Goal: Task Accomplishment & Management: Use online tool/utility

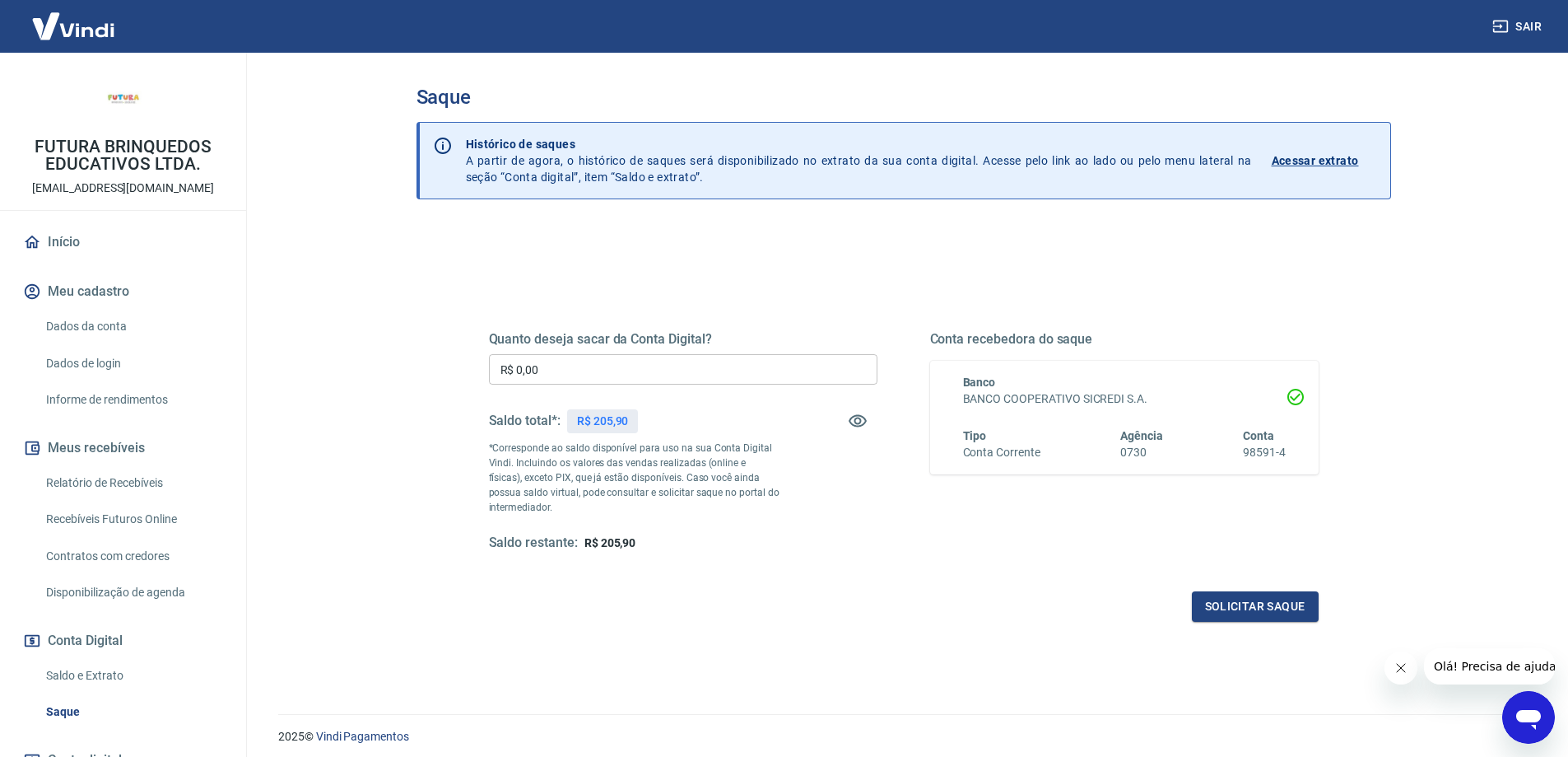
click at [697, 373] on input "R$ 0,00" at bounding box center [683, 369] width 388 height 31
type input "R$ 205,90"
click at [1238, 591] on button "Solicitar saque" at bounding box center [1255, 607] width 126 height 31
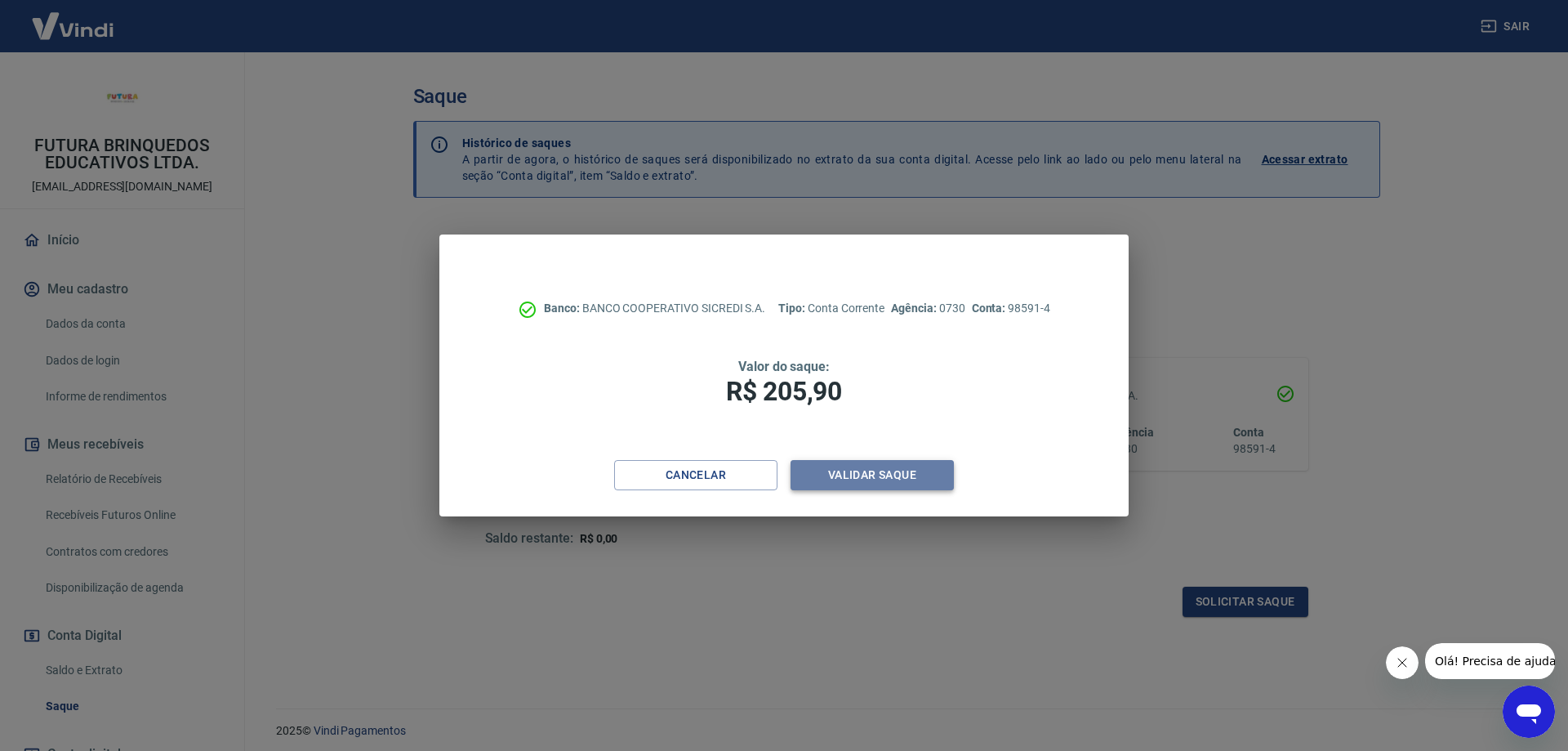
click at [932, 476] on button "Validar saque" at bounding box center [872, 475] width 163 height 30
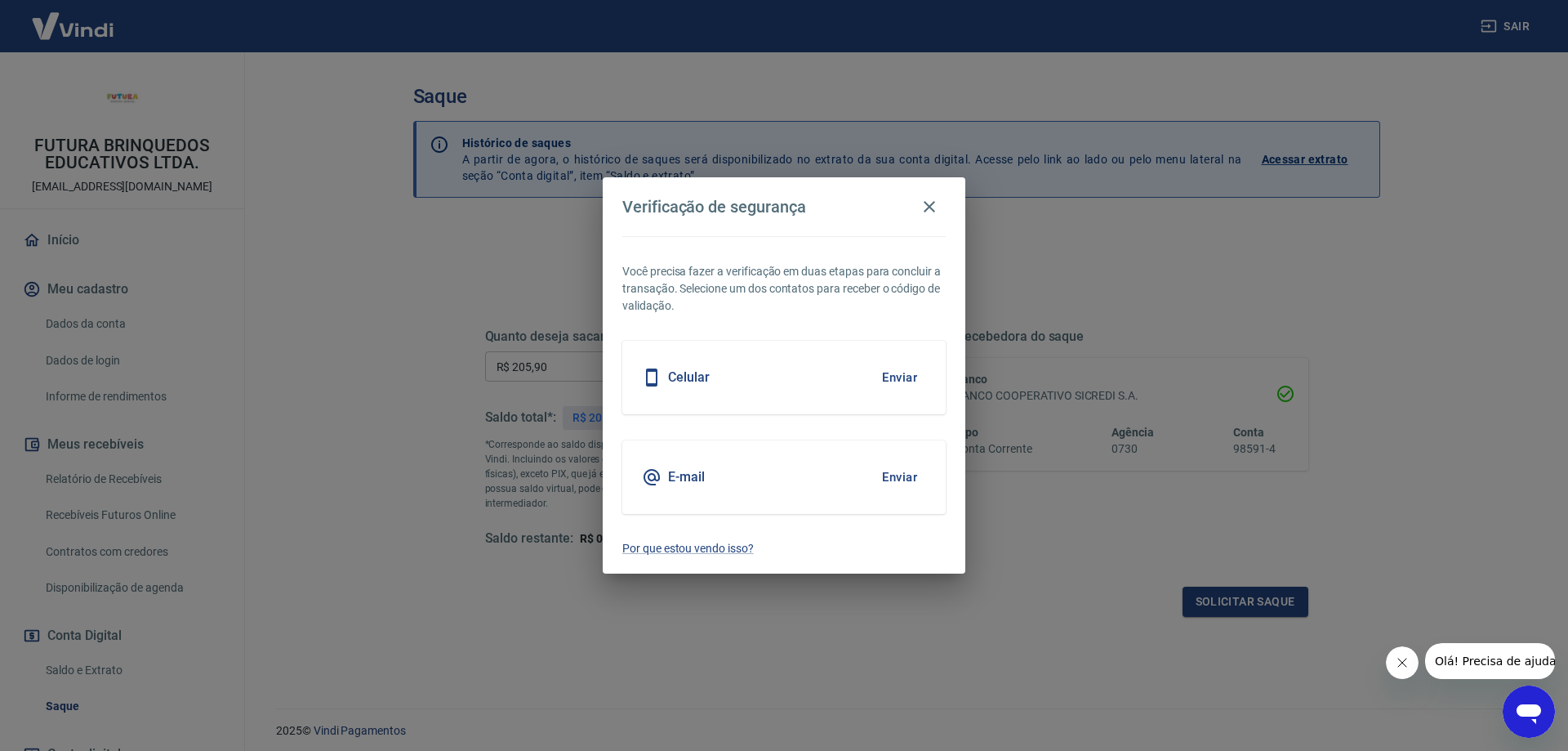
click at [890, 482] on button "Enviar" at bounding box center [900, 477] width 53 height 34
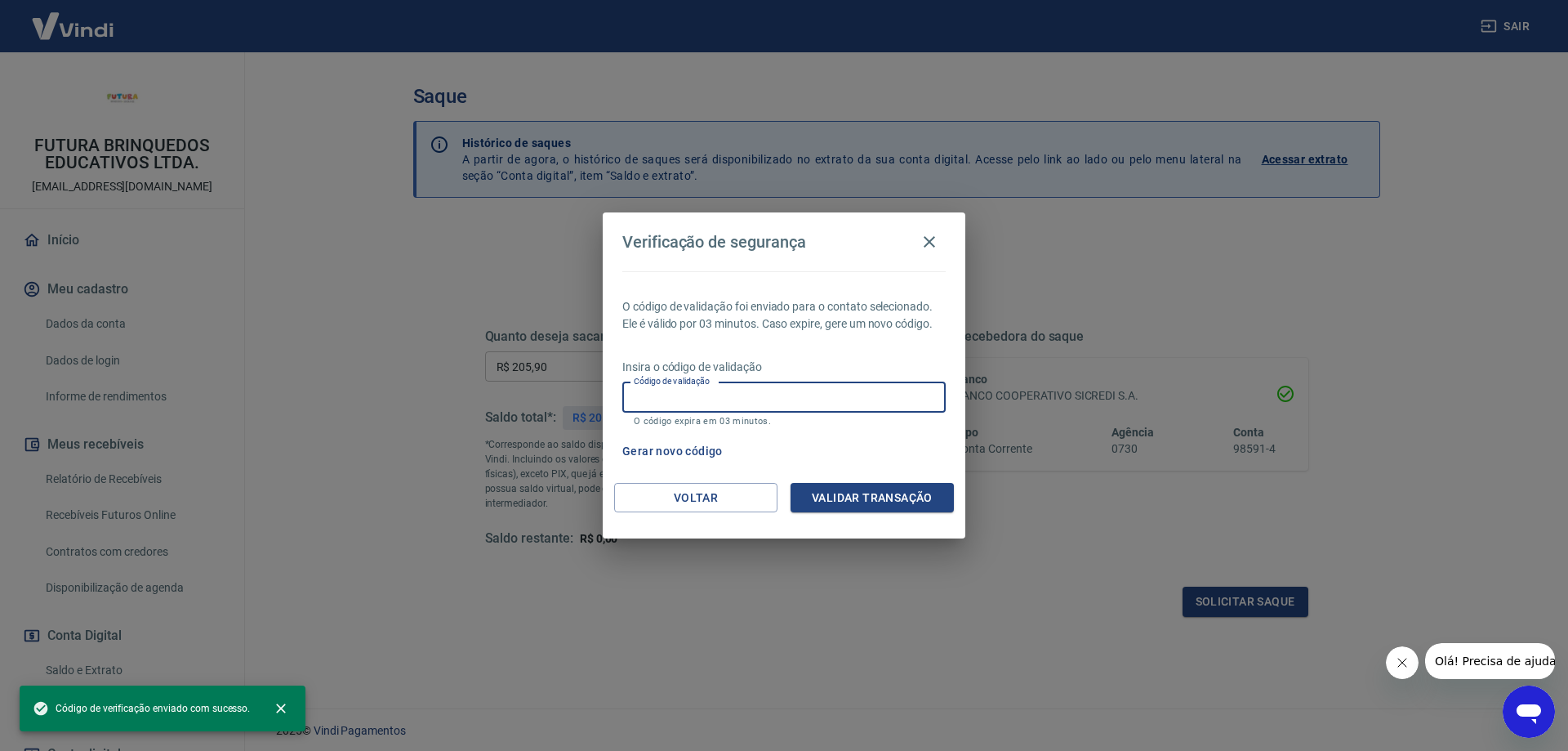
click at [838, 395] on input "Código de validação" at bounding box center [783, 398] width 324 height 30
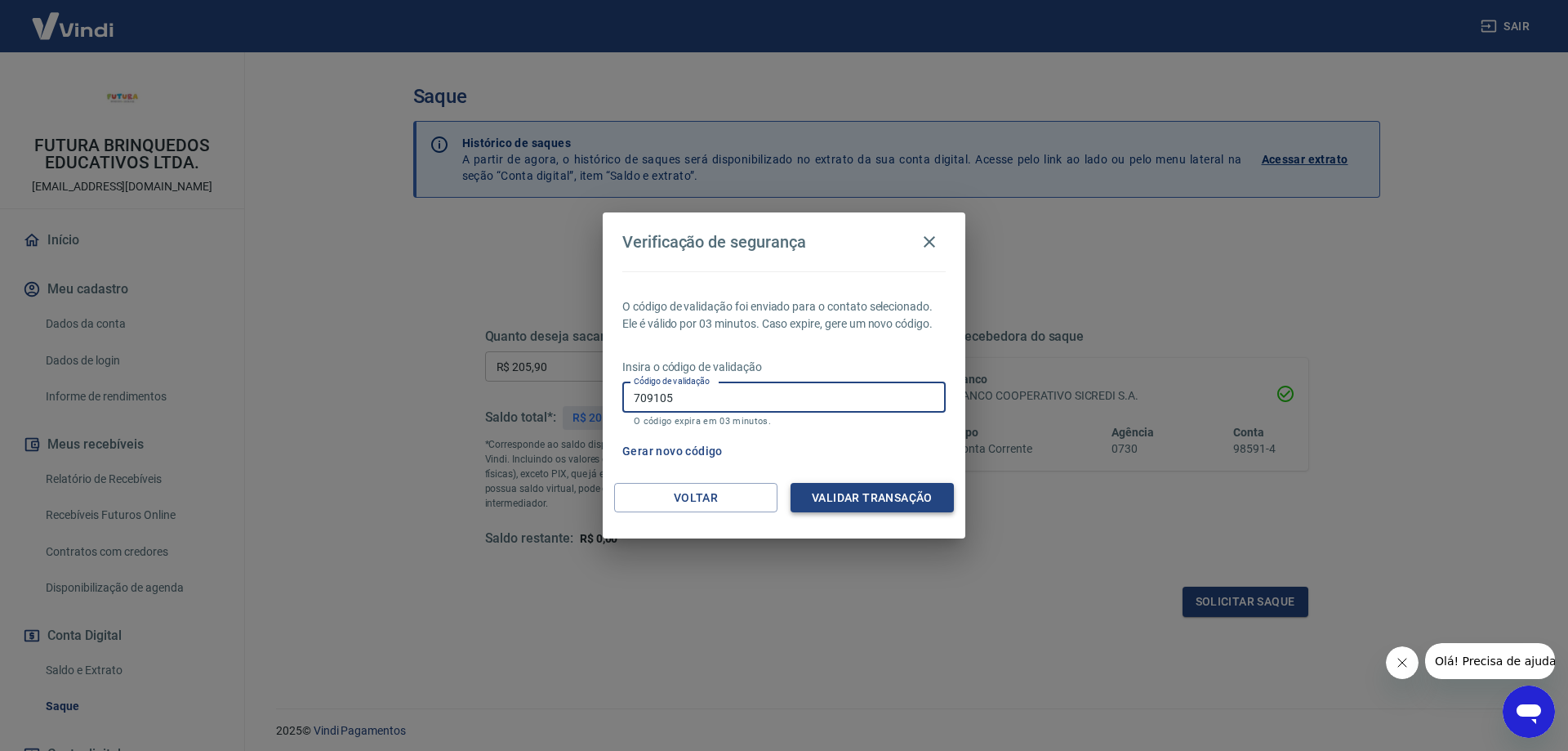
type input "709105"
click at [870, 501] on button "Validar transação" at bounding box center [872, 498] width 163 height 30
